Goal: Transaction & Acquisition: Book appointment/travel/reservation

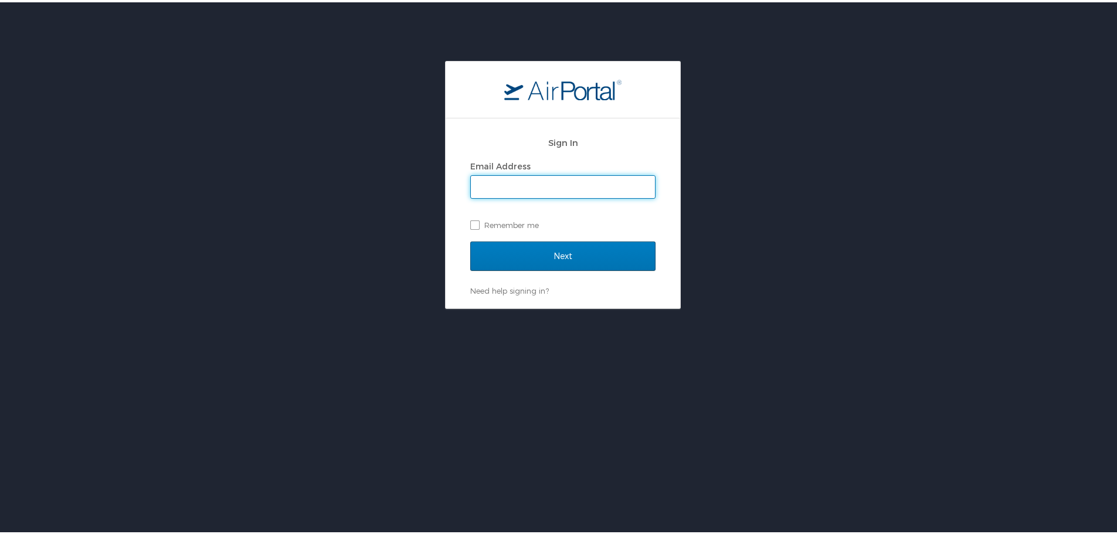
click at [496, 175] on input "Email Address" at bounding box center [563, 185] width 184 height 22
type input "killian.timoney@fayette.kyschools.us"
click at [472, 222] on label "Remember me" at bounding box center [562, 223] width 185 height 18
click at [472, 222] on input "Remember me" at bounding box center [474, 222] width 8 height 8
checkbox input "true"
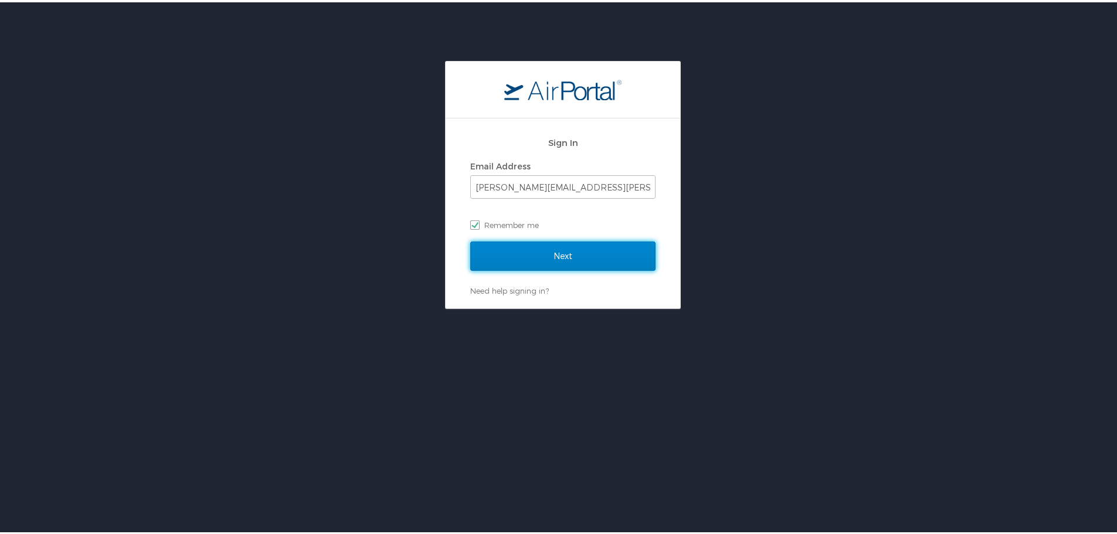
click at [492, 259] on input "Next" at bounding box center [562, 253] width 185 height 29
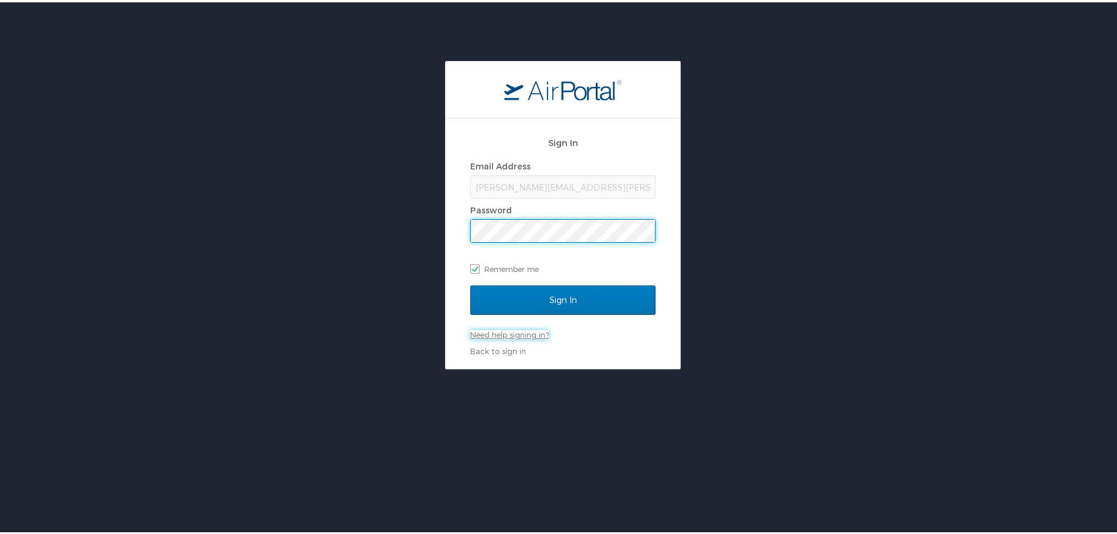
click at [496, 329] on link "Need help signing in?" at bounding box center [509, 332] width 79 height 9
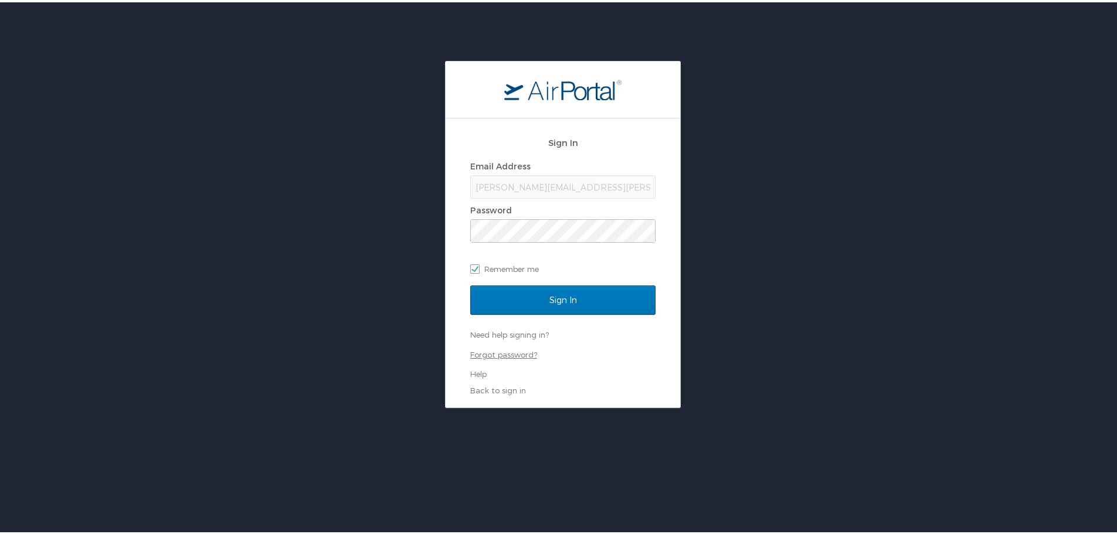
click at [498, 352] on link "Forgot password?" at bounding box center [503, 352] width 67 height 9
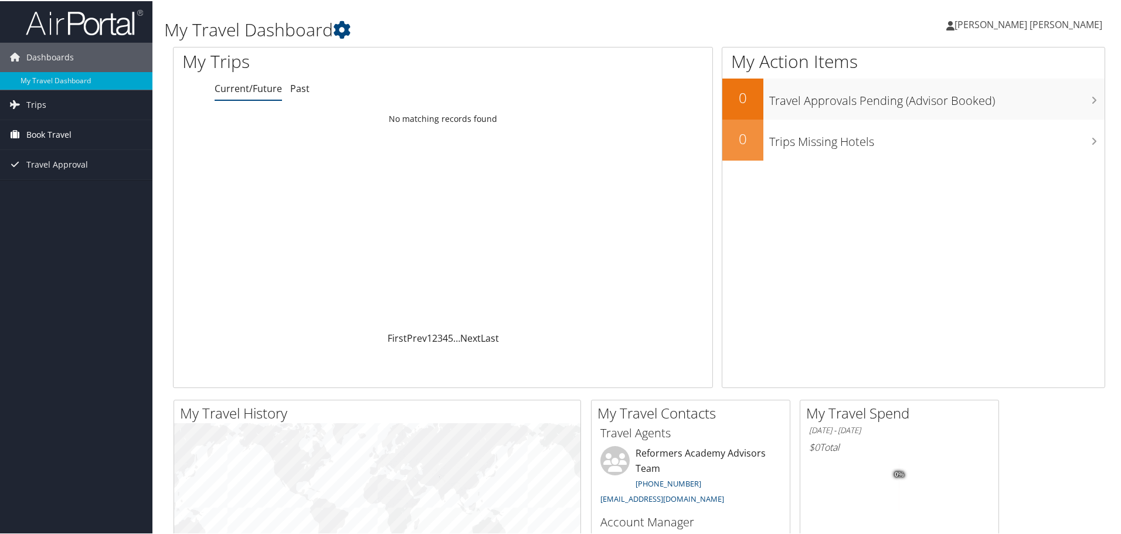
click at [59, 130] on span "Book Travel" at bounding box center [48, 133] width 45 height 29
click at [59, 192] on link "Book/Manage Online Trips" at bounding box center [76, 192] width 152 height 18
